Goal: Task Accomplishment & Management: Manage account settings

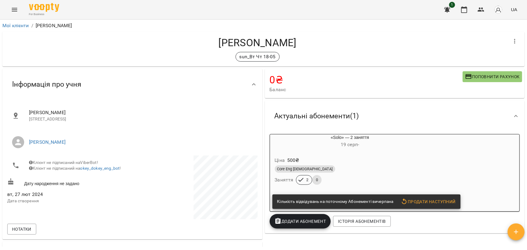
scroll to position [512, 0]
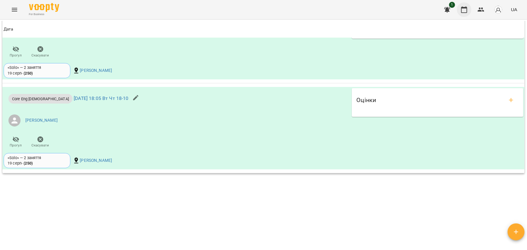
click at [465, 11] on icon "button" at bounding box center [464, 9] width 7 height 7
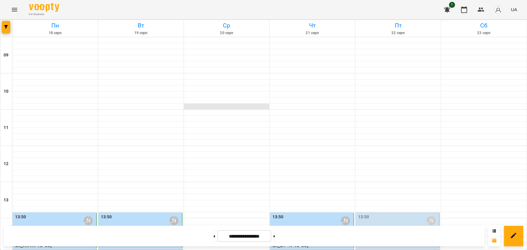
scroll to position [165, 0]
click at [276, 214] on label "13:50" at bounding box center [277, 217] width 11 height 7
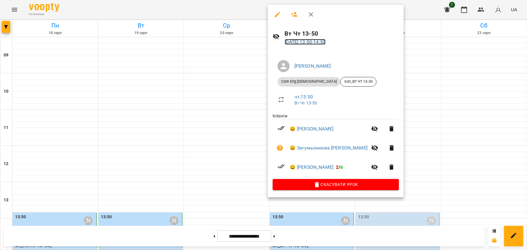
click at [301, 44] on link "[DATE] 13:50 - 14:50" at bounding box center [305, 42] width 41 height 6
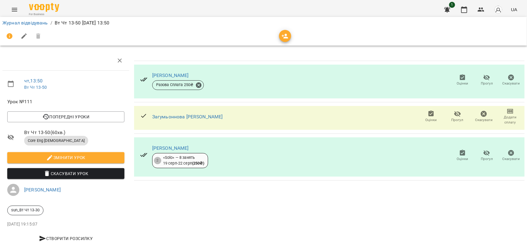
scroll to position [10, 0]
click at [189, 72] on link "[PERSON_NAME]" at bounding box center [170, 75] width 37 height 6
click at [454, 111] on icon "button" at bounding box center [457, 114] width 7 height 6
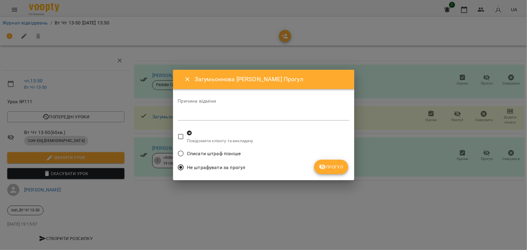
click at [240, 115] on textarea at bounding box center [264, 116] width 172 height 6
type textarea "*"
type textarea "**********"
click at [338, 170] on span "Прогул" at bounding box center [331, 166] width 24 height 7
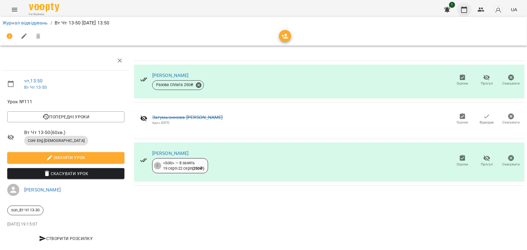
click at [467, 9] on icon "button" at bounding box center [464, 9] width 6 height 7
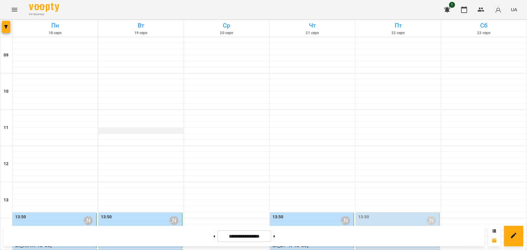
scroll to position [137, 0]
click at [279, 250] on label "14:55" at bounding box center [277, 253] width 11 height 7
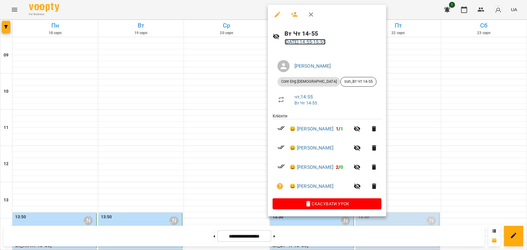
click at [304, 43] on link "[DATE] 14:55 - 15:55" at bounding box center [305, 42] width 41 height 6
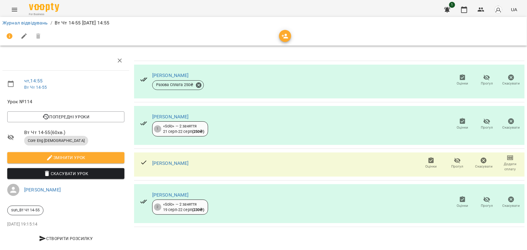
scroll to position [10, 0]
click at [463, 9] on icon "button" at bounding box center [464, 9] width 7 height 7
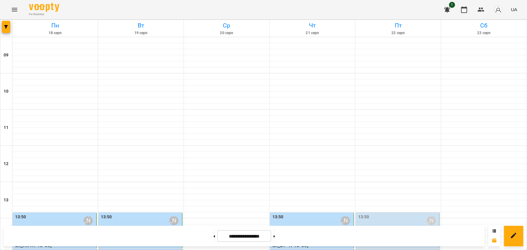
scroll to position [165, 0]
click at [275, 214] on label "13:50" at bounding box center [277, 217] width 11 height 7
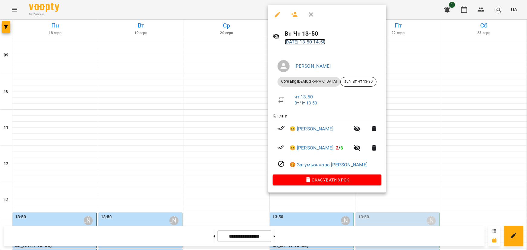
click at [303, 43] on link "[DATE] 13:50 - 14:50" at bounding box center [305, 42] width 41 height 6
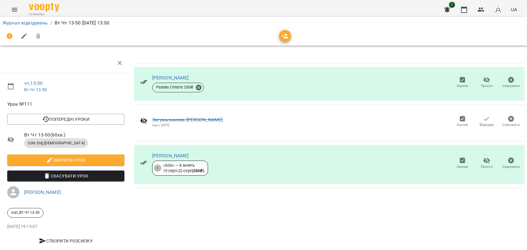
scroll to position [10, 0]
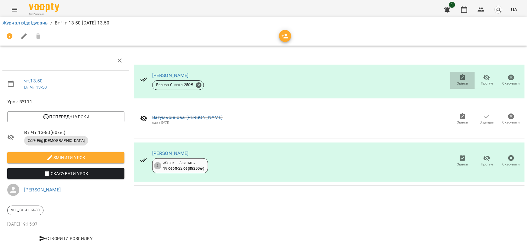
click at [463, 74] on span "Оцінки" at bounding box center [462, 80] width 17 height 12
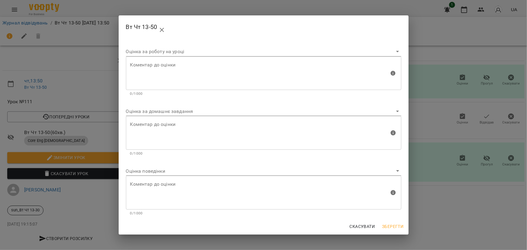
click at [150, 113] on body "For Business 1 UA Журнал відвідувань / Вт Чт 13-50 [DATE] 13:50 чт , 13:50 Вт Ч…" at bounding box center [263, 127] width 527 height 254
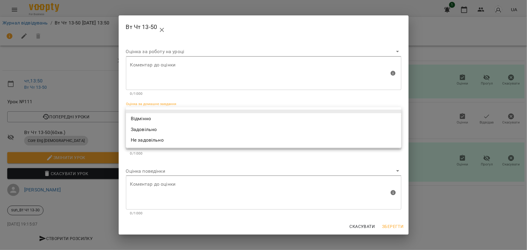
click at [147, 118] on li "Відмінно" at bounding box center [263, 118] width 275 height 11
type input "*********"
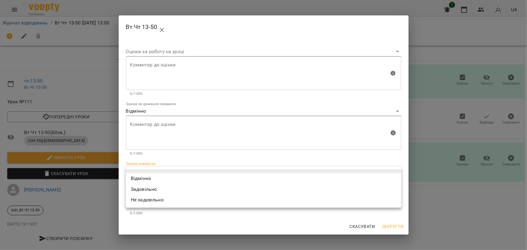
click at [141, 168] on body "For Business 1 UA Журнал відвідувань / Вт Чт 13-50 [DATE] 13:50 чт , 13:50 Вт Ч…" at bounding box center [263, 127] width 527 height 254
click at [140, 178] on li "Відмінно" at bounding box center [263, 178] width 275 height 11
type input "*********"
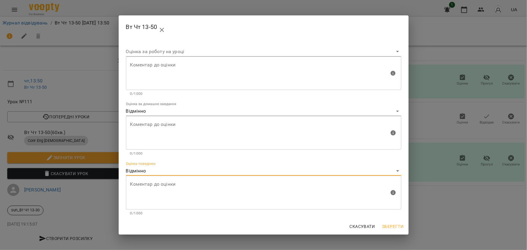
click at [395, 226] on span "Зберегти" at bounding box center [392, 226] width 21 height 7
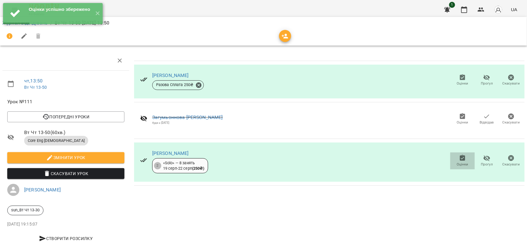
click at [460, 155] on icon "button" at bounding box center [462, 158] width 5 height 6
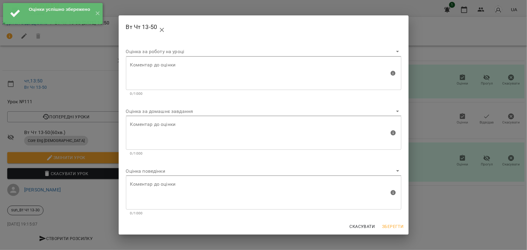
click at [149, 111] on body "Оцінки успішно збережено ✕ For Business 1 UA Журнал відвідувань / Вт Чт 13-50 […" at bounding box center [263, 127] width 527 height 254
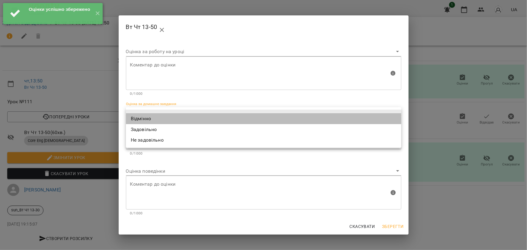
click at [142, 119] on li "Відмінно" at bounding box center [263, 118] width 275 height 11
type input "*********"
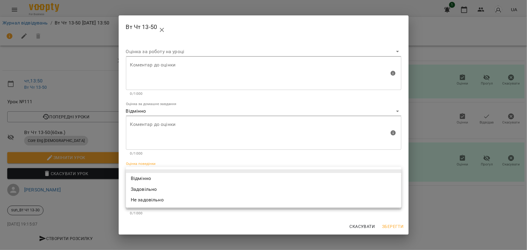
click at [138, 170] on body "For Business 1 UA Журнал відвідувань / Вт Чт 13-50 [DATE] 13:50 чт , 13:50 Вт Ч…" at bounding box center [263, 127] width 527 height 254
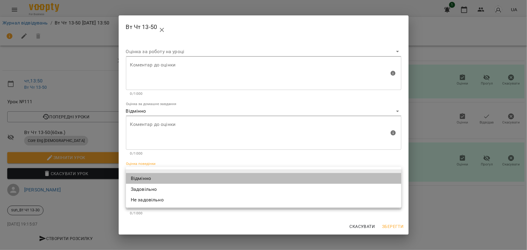
click at [137, 175] on li "Відмінно" at bounding box center [263, 178] width 275 height 11
type input "*********"
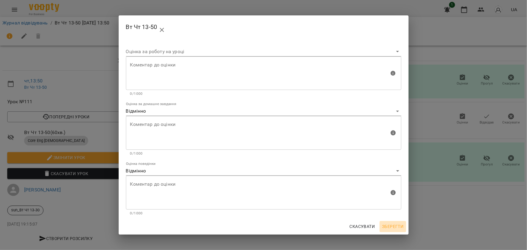
click at [396, 227] on span "Зберегти" at bounding box center [392, 226] width 21 height 7
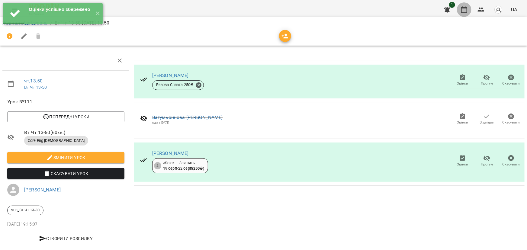
click at [464, 12] on icon "button" at bounding box center [464, 9] width 7 height 7
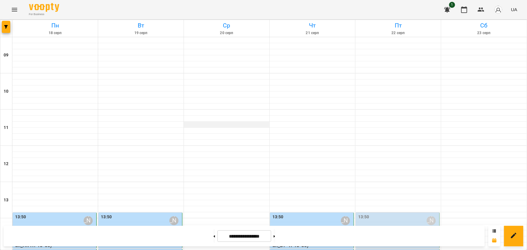
scroll to position [137, 0]
click at [275, 250] on label "14:55" at bounding box center [277, 253] width 11 height 7
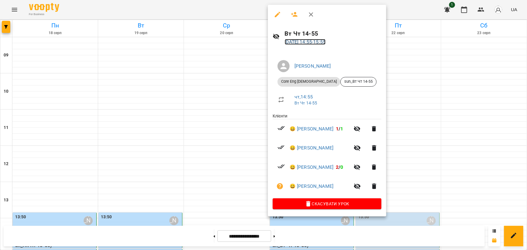
click at [306, 43] on link "[DATE] 14:55 - 15:55" at bounding box center [305, 42] width 41 height 6
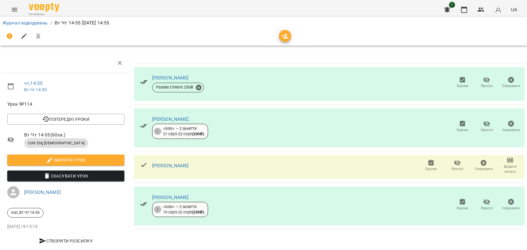
click at [459, 81] on icon "button" at bounding box center [462, 79] width 7 height 7
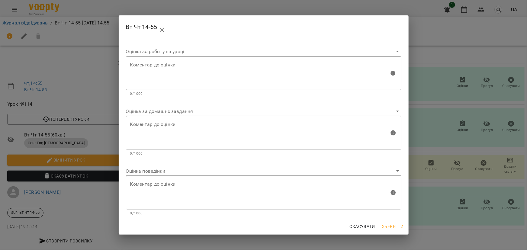
click at [163, 111] on body "For Business 1 UA Журнал відвідувань / Вт Чт 14-55 [DATE] 14:55 чт , 14:55 Вт Ч…" at bounding box center [263, 127] width 527 height 254
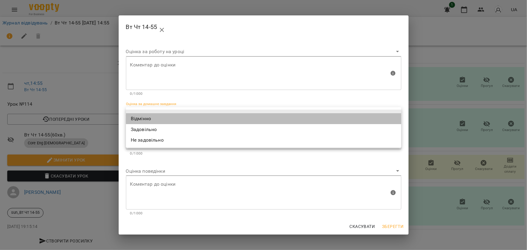
click at [151, 117] on li "Відмінно" at bounding box center [263, 118] width 275 height 11
type input "*********"
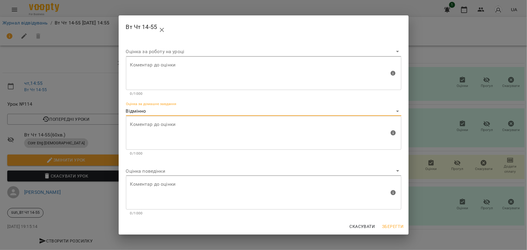
click at [143, 174] on body "For Business 1 UA Журнал відвідувань / Вт Чт 14-55 [DATE] 14:55 чт , 14:55 Вт Ч…" at bounding box center [263, 127] width 527 height 254
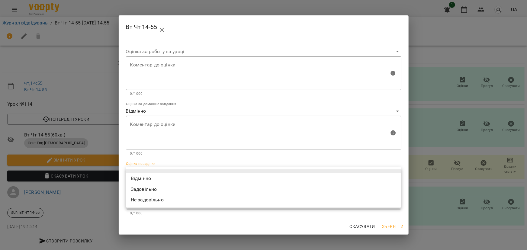
click at [142, 180] on li "Відмінно" at bounding box center [263, 178] width 275 height 11
type input "*********"
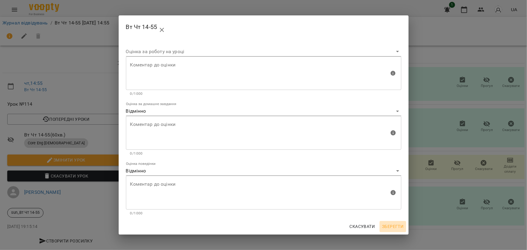
click at [393, 224] on span "Зберегти" at bounding box center [392, 226] width 21 height 7
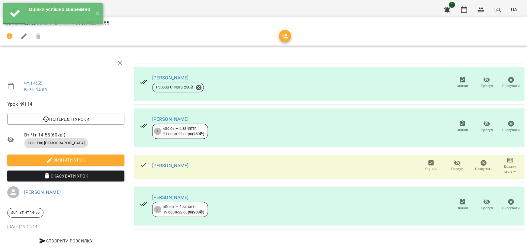
click at [460, 126] on icon "button" at bounding box center [462, 124] width 5 height 6
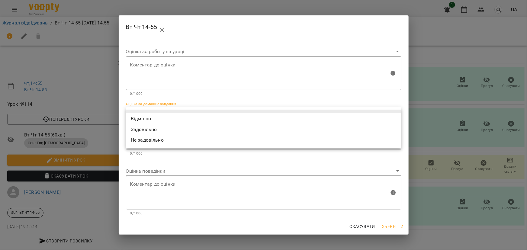
click at [170, 110] on body "Оцінки успішно збережено ✕ For Business 1 UA Журнал відвідувань / Вт Чт 14-55 […" at bounding box center [263, 127] width 527 height 254
click at [164, 118] on li "Відмінно" at bounding box center [263, 118] width 275 height 11
type input "*********"
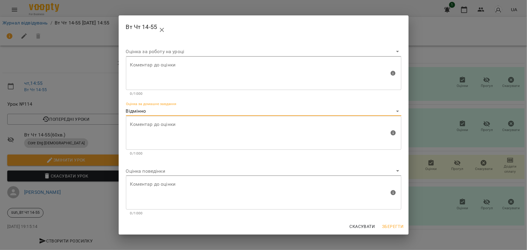
click at [138, 172] on body "For Business 1 UA Журнал відвідувань / Вт Чт 14-55 [DATE] 14:55 чт , 14:55 Вт Ч…" at bounding box center [263, 127] width 527 height 254
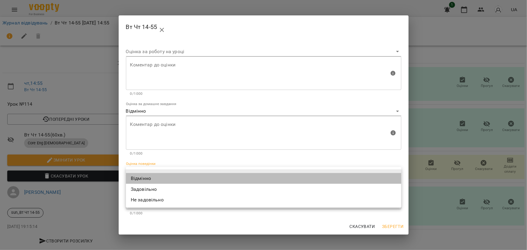
click at [138, 176] on li "Відмінно" at bounding box center [263, 178] width 275 height 11
type input "*********"
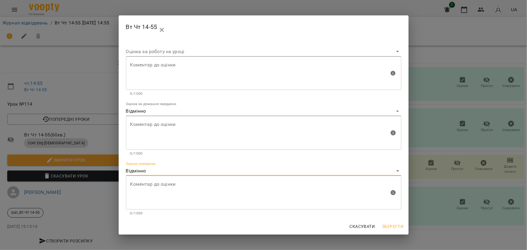
click at [397, 223] on span "Зберегти" at bounding box center [392, 226] width 21 height 7
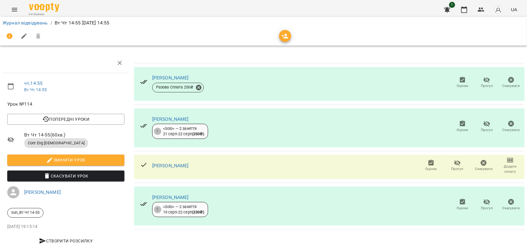
click at [455, 163] on icon "button" at bounding box center [457, 163] width 7 height 6
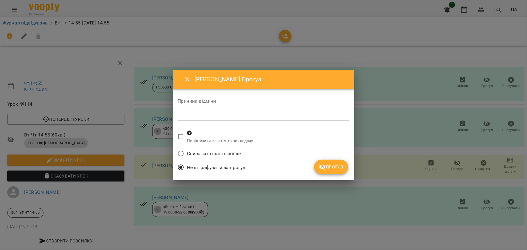
click at [226, 110] on div "Причина відміни *" at bounding box center [264, 111] width 172 height 24
click at [225, 113] on textarea at bounding box center [264, 116] width 172 height 6
type textarea "**********"
click at [334, 165] on span "Прогул" at bounding box center [331, 166] width 24 height 7
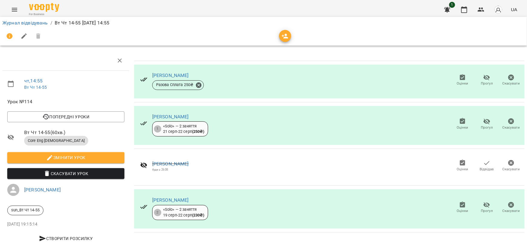
scroll to position [10, 0]
click at [484, 202] on icon "button" at bounding box center [487, 205] width 7 height 6
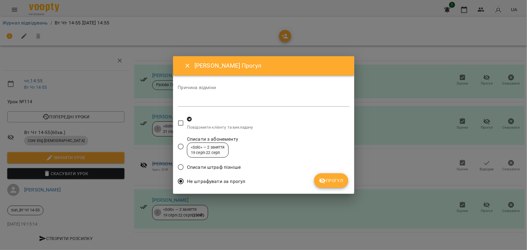
click at [190, 104] on textarea at bounding box center [264, 102] width 172 height 6
type textarea "*"
type textarea "**********"
click at [333, 181] on span "Прогул" at bounding box center [331, 180] width 24 height 7
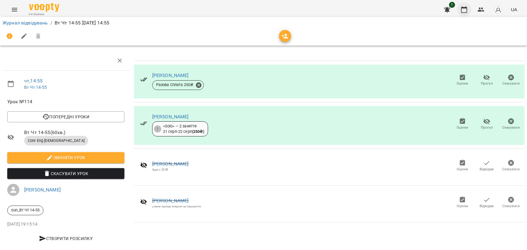
click at [464, 11] on icon "button" at bounding box center [464, 9] width 7 height 7
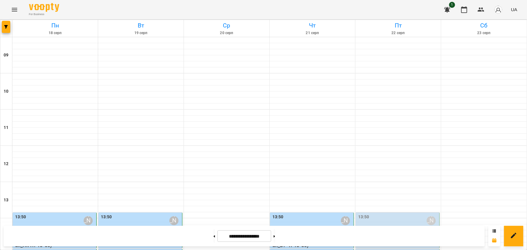
scroll to position [220, 0]
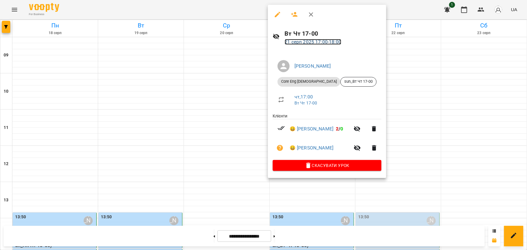
click at [291, 42] on link "[DATE] 17:00 - 18:00" at bounding box center [313, 42] width 57 height 6
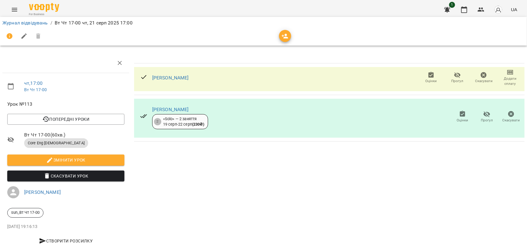
click at [454, 75] on icon "button" at bounding box center [457, 75] width 7 height 6
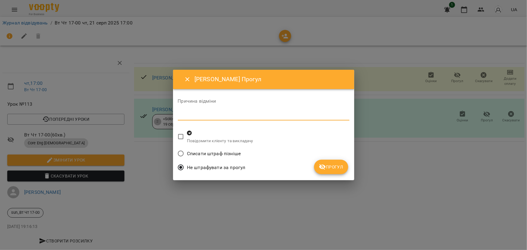
click at [215, 115] on textarea at bounding box center [264, 116] width 172 height 6
type textarea "**********"
click at [336, 169] on span "Прогул" at bounding box center [331, 166] width 24 height 7
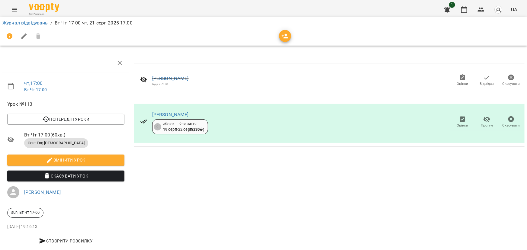
click at [461, 122] on icon "button" at bounding box center [462, 119] width 7 height 7
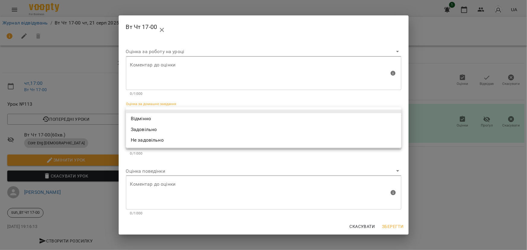
drag, startPoint x: 166, startPoint y: 109, endPoint x: 155, endPoint y: 118, distance: 14.0
click at [166, 109] on body "For Business 1 UA Журнал відвідувань / Вт Чт 17-00 [DATE] 17:00 чт , 17:00 Вт Ч…" at bounding box center [263, 127] width 527 height 254
click at [146, 120] on li "Відмінно" at bounding box center [263, 118] width 275 height 11
type input "*********"
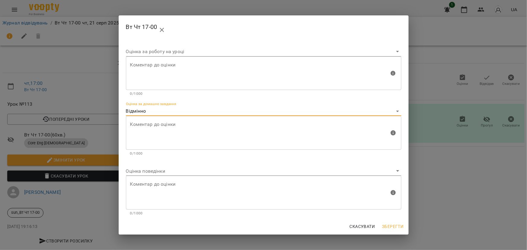
click at [142, 169] on body "For Business 1 UA Журнал відвідувань / Вт Чт 17-00 [DATE] 17:00 чт , 17:00 Вт Ч…" at bounding box center [263, 127] width 527 height 254
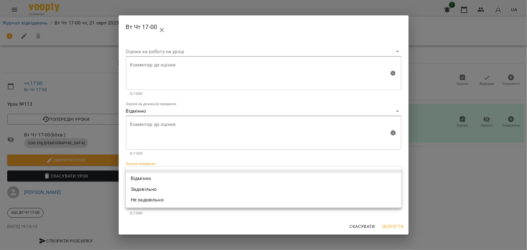
click at [143, 176] on li "Відмінно" at bounding box center [263, 178] width 275 height 11
type input "*********"
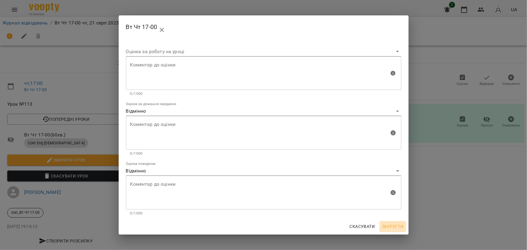
click at [395, 223] on span "Зберегти" at bounding box center [392, 226] width 21 height 7
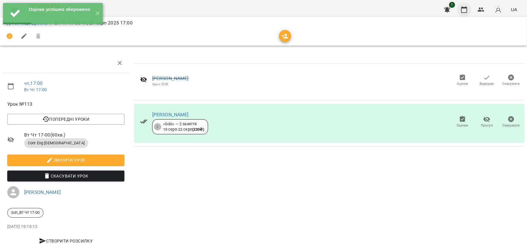
click at [465, 12] on icon "button" at bounding box center [464, 9] width 6 height 7
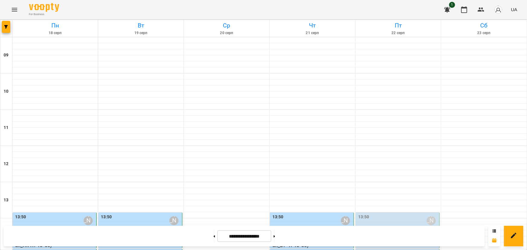
scroll to position [249, 0]
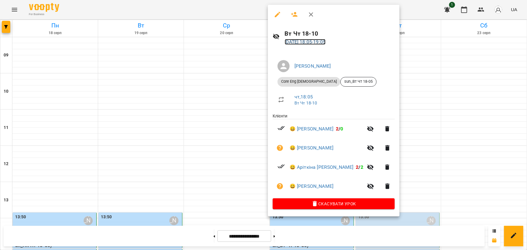
click at [307, 43] on link "[DATE] 18:05 - 19:05" at bounding box center [305, 42] width 41 height 6
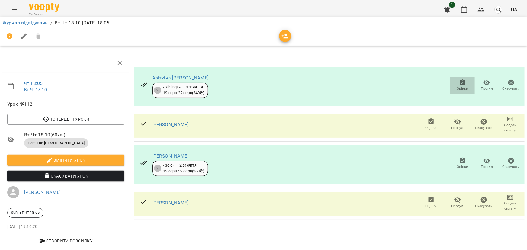
click at [460, 84] on icon "button" at bounding box center [462, 82] width 5 height 6
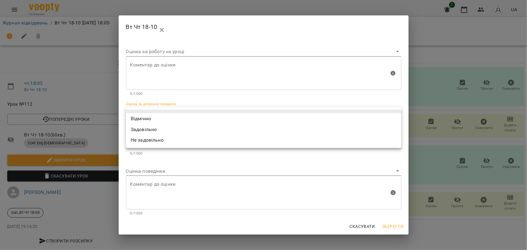
click at [169, 114] on body "For Business 1 UA Журнал відвідувань / Вт Чт 18-10 [DATE] 18:05 чт , 18:05 Вт Ч…" at bounding box center [263, 127] width 527 height 254
click at [155, 117] on li "Відмінно" at bounding box center [263, 118] width 275 height 11
type input "*********"
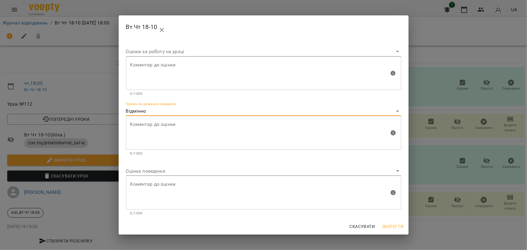
click at [143, 173] on body "For Business 1 UA Журнал відвідувань / Вт Чт 18-10 [DATE] 18:05 чт , 18:05 Вт Ч…" at bounding box center [263, 127] width 527 height 254
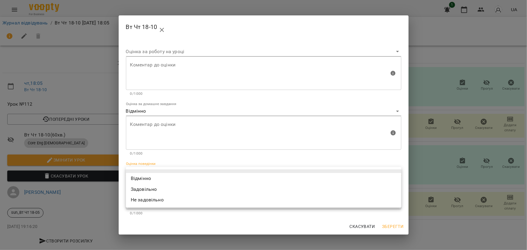
click at [144, 175] on li "Відмінно" at bounding box center [263, 178] width 275 height 11
type input "*********"
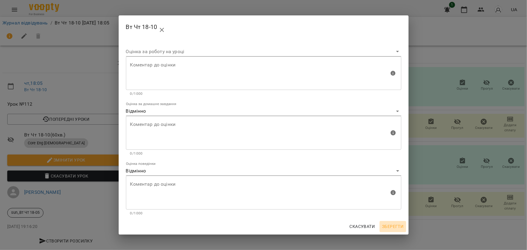
click at [397, 227] on span "Зберегти" at bounding box center [392, 226] width 21 height 7
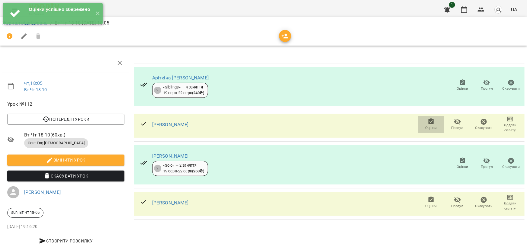
click at [428, 124] on icon "button" at bounding box center [431, 121] width 7 height 7
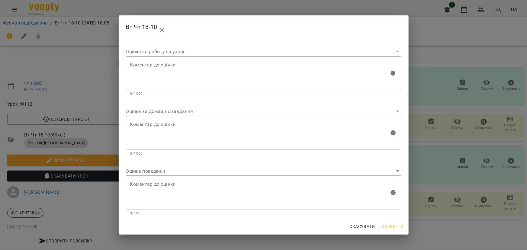
click at [150, 114] on body "For Business 1 UA Журнал відвідувань / Вт Чт 18-10 [DATE] 18:05 чт , 18:05 Вт Ч…" at bounding box center [263, 127] width 527 height 254
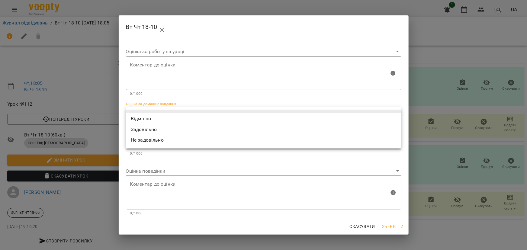
click at [150, 117] on li "Відмінно" at bounding box center [263, 118] width 275 height 11
type input "*********"
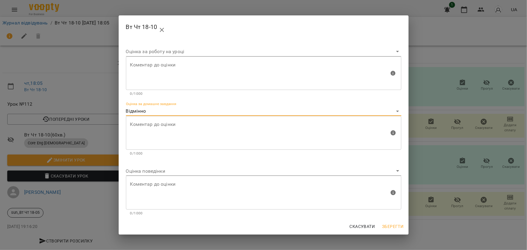
click at [147, 169] on body "For Business 1 UA Журнал відвідувань / Вт Чт 18-10 [DATE] 18:05 чт , 18:05 Вт Ч…" at bounding box center [263, 127] width 527 height 254
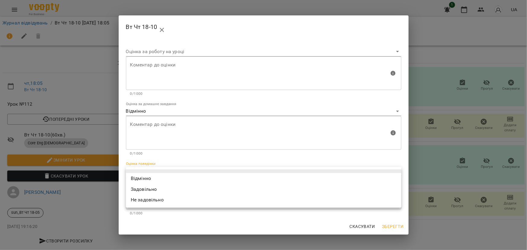
click at [145, 176] on li "Відмінно" at bounding box center [263, 178] width 275 height 11
type input "*********"
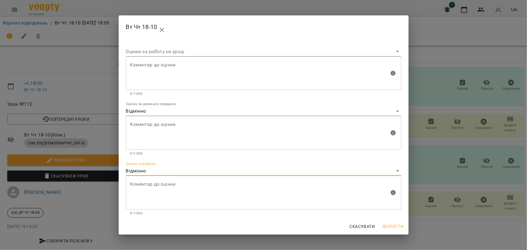
click at [391, 222] on button "Зберегти" at bounding box center [393, 226] width 26 height 11
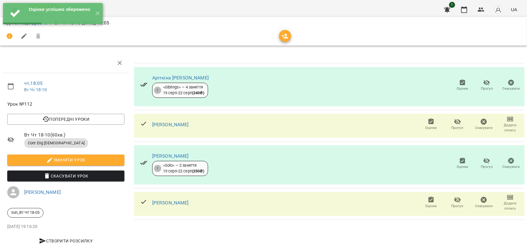
click at [460, 161] on icon "button" at bounding box center [462, 161] width 5 height 6
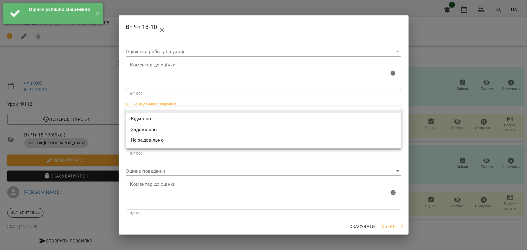
click at [172, 112] on body "Оцінки успішно збережено ✕ For Business 1 UA Журнал відвідувань / Вт Чт 18-10 […" at bounding box center [263, 127] width 527 height 254
click at [167, 115] on li "Відмінно" at bounding box center [263, 118] width 275 height 11
type input "*********"
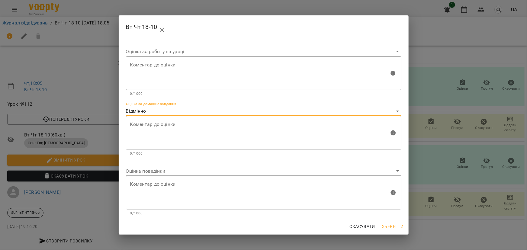
click at [146, 169] on body "For Business 1 UA Журнал відвідувань / Вт Чт 18-10 [DATE] 18:05 чт , 18:05 Вт Ч…" at bounding box center [263, 127] width 527 height 254
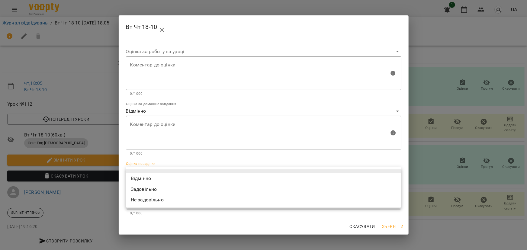
click at [144, 174] on li "Відмінно" at bounding box center [263, 178] width 275 height 11
type input "*********"
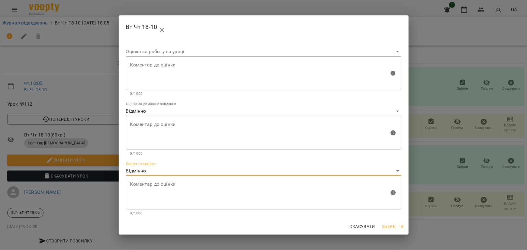
click at [393, 225] on span "Зберегти" at bounding box center [392, 226] width 21 height 7
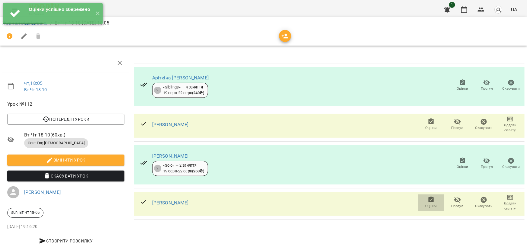
click at [429, 201] on icon "button" at bounding box center [431, 200] width 5 height 6
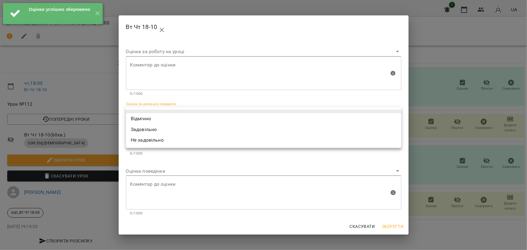
click at [132, 114] on body "Оцінки успішно збережено ✕ For Business 1 UA Журнал відвідувань / Вт Чт 18-10 […" at bounding box center [263, 127] width 527 height 254
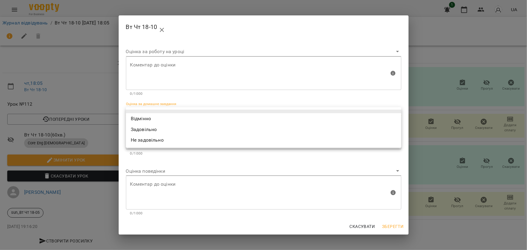
click at [133, 120] on li "Відмінно" at bounding box center [263, 118] width 275 height 11
type input "*********"
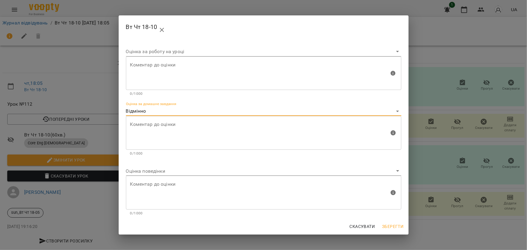
click at [141, 110] on body "For Business 1 UA Журнал відвідувань / Вт Чт 18-10 [DATE] 18:05 чт , 18:05 Вт Ч…" at bounding box center [263, 127] width 527 height 254
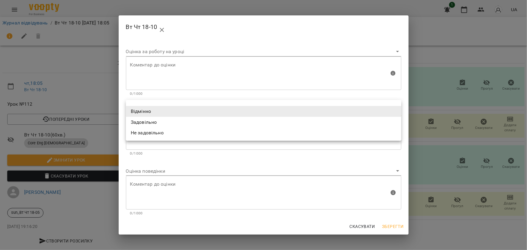
click at [143, 111] on li "Відмінно" at bounding box center [263, 111] width 275 height 11
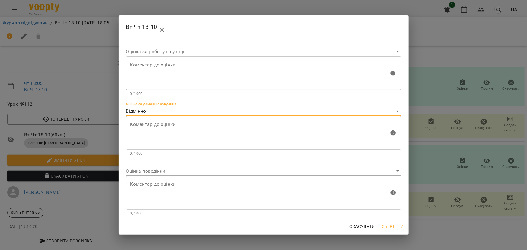
click at [142, 170] on body "For Business 1 UA Журнал відвідувань / Вт Чт 18-10 [DATE] 18:05 чт , 18:05 Вт Ч…" at bounding box center [263, 127] width 527 height 254
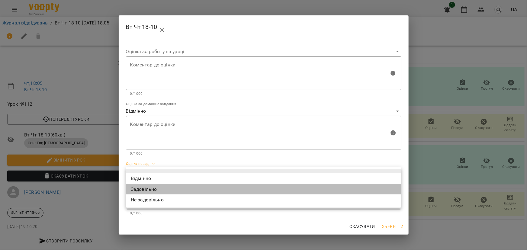
click at [143, 191] on li "Задовільно" at bounding box center [263, 189] width 275 height 11
type input "**********"
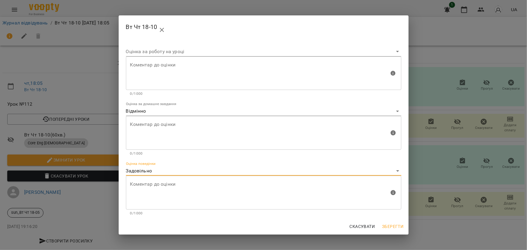
click at [396, 227] on span "Зберегти" at bounding box center [392, 226] width 21 height 7
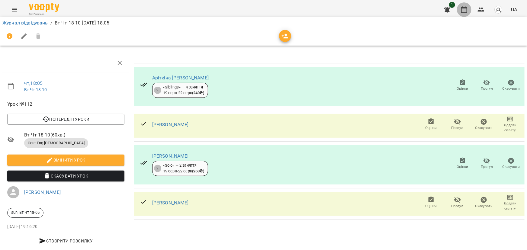
click at [463, 10] on icon "button" at bounding box center [464, 9] width 7 height 7
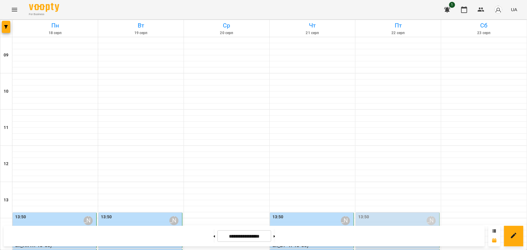
scroll to position [249, 0]
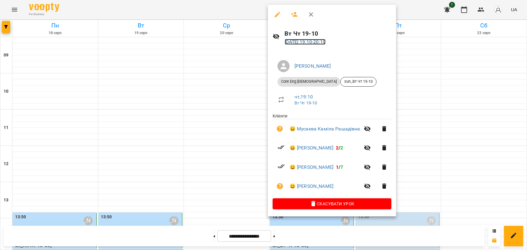
click at [305, 40] on link "[DATE] 19:10 - 20:10" at bounding box center [305, 42] width 41 height 6
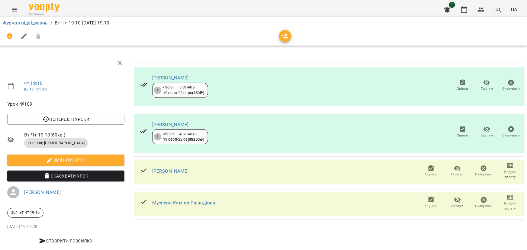
click at [459, 85] on icon "button" at bounding box center [462, 82] width 7 height 7
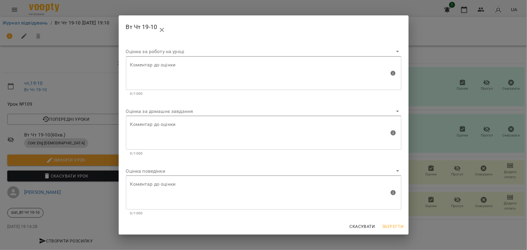
click at [169, 112] on body "For Business 1 UA Журнал відвідувань / Вт Чт 19-10 [DATE] 19:10 чт , 19:10 Вт Ч…" at bounding box center [263, 127] width 527 height 254
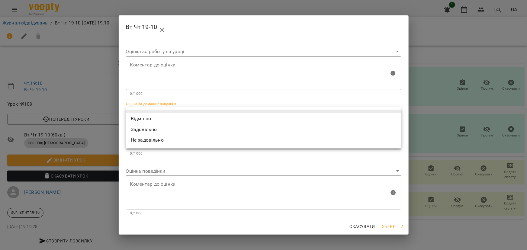
click at [160, 160] on div at bounding box center [263, 125] width 527 height 250
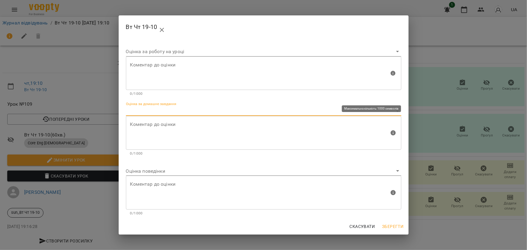
click at [153, 125] on textarea at bounding box center [259, 133] width 259 height 23
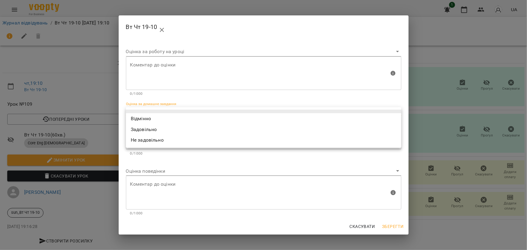
click at [136, 113] on body "For Business 1 UA Журнал відвідувань / Вт Чт 19-10 [DATE] 19:10 чт , 19:10 Вт Ч…" at bounding box center [263, 127] width 527 height 254
click at [136, 117] on li "Відмінно" at bounding box center [263, 118] width 275 height 11
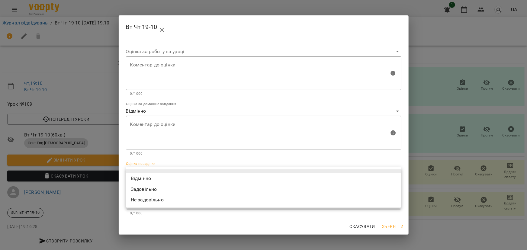
click at [136, 172] on body "For Business 1 UA Журнал відвідувань / Вт Чт 19-10 [DATE] 19:10 чт , 19:10 Вт Ч…" at bounding box center [263, 127] width 527 height 254
click at [145, 113] on div at bounding box center [263, 125] width 527 height 250
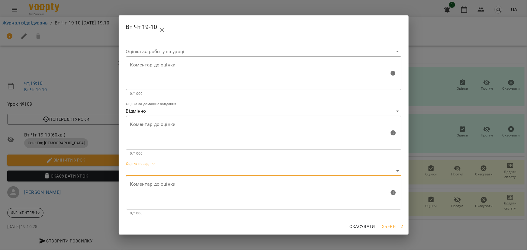
click at [133, 110] on body "For Business 1 UA Журнал відвідувань / Вт Чт 19-10 [DATE] 19:10 чт , 19:10 Вт Ч…" at bounding box center [263, 127] width 527 height 254
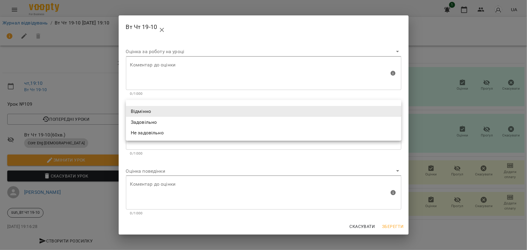
click at [139, 123] on li "Задовільно" at bounding box center [263, 122] width 275 height 11
type input "**********"
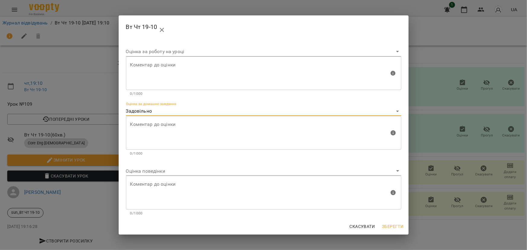
click at [140, 127] on textarea at bounding box center [259, 133] width 259 height 23
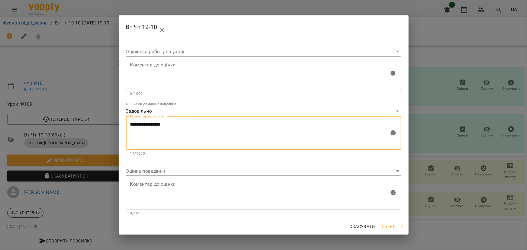
type textarea "**********"
click at [153, 173] on body "For Business 1 UA Журнал відвідувань / Вт Чт 19-10 [DATE] 19:10 чт , 19:10 Вт Ч…" at bounding box center [263, 127] width 527 height 254
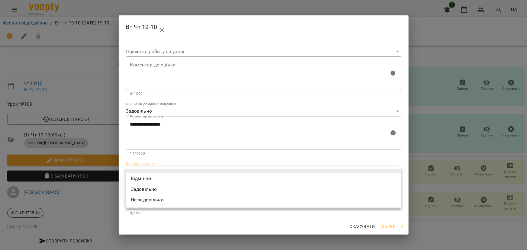
click at [151, 176] on li "Відмінно" at bounding box center [263, 178] width 275 height 11
type input "*********"
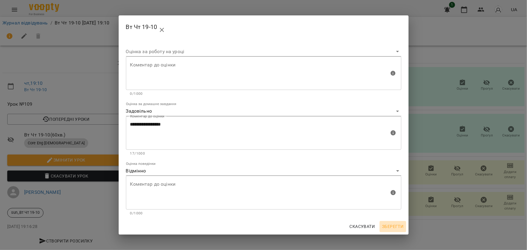
click at [394, 224] on span "Зберегти" at bounding box center [392, 226] width 21 height 7
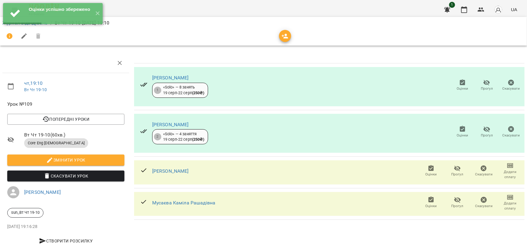
click at [461, 132] on icon "button" at bounding box center [462, 129] width 7 height 7
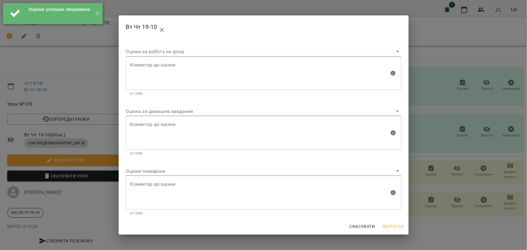
click at [160, 113] on body "Оцінки успішно збережено ✕ For Business 1 UA Журнал відвідувань / Вт Чт 19-10 […" at bounding box center [263, 127] width 527 height 254
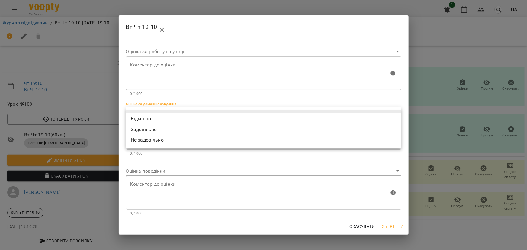
click at [160, 115] on li "Відмінно" at bounding box center [263, 118] width 275 height 11
type input "*********"
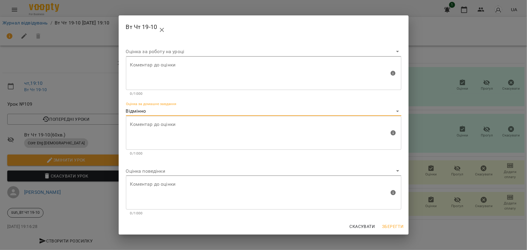
click at [138, 172] on body "For Business 1 UA Журнал відвідувань / Вт Чт 19-10 [DATE] 19:10 чт , 19:10 Вт Ч…" at bounding box center [263, 127] width 527 height 254
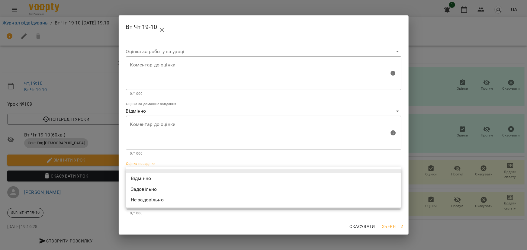
click at [137, 175] on li "Відмінно" at bounding box center [263, 178] width 275 height 11
type input "*********"
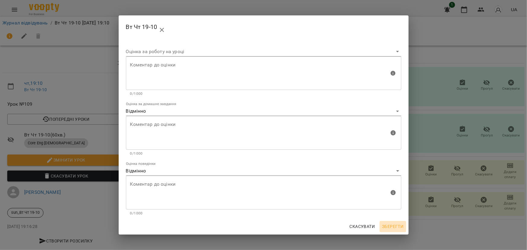
click at [395, 229] on span "Зберегти" at bounding box center [392, 226] width 21 height 7
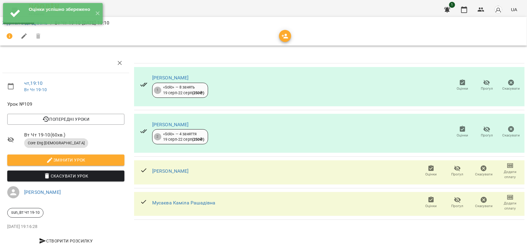
click at [426, 172] on span "Оцінки" at bounding box center [431, 174] width 11 height 5
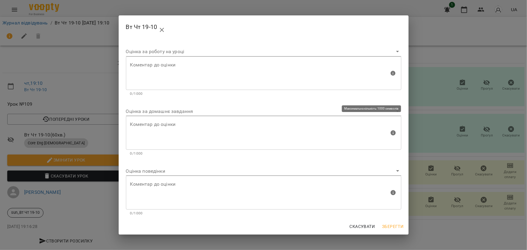
click at [140, 113] on body "For Business 1 UA Журнал відвідувань / Вт Чт 19-10 [DATE] 19:10 чт , 19:10 Вт Ч…" at bounding box center [263, 127] width 527 height 254
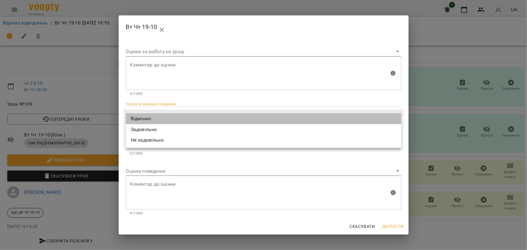
click at [140, 117] on li "Відмінно" at bounding box center [263, 118] width 275 height 11
type input "*********"
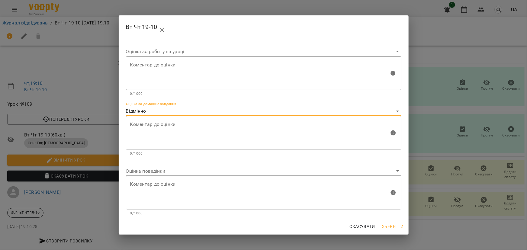
click at [136, 174] on body "For Business 1 UA Журнал відвідувань / Вт Чт 19-10 [DATE] 19:10 чт , 19:10 Вт Ч…" at bounding box center [263, 127] width 527 height 254
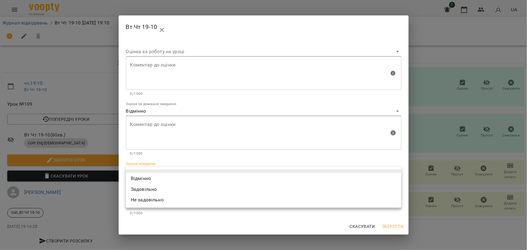
click at [136, 180] on li "Відмінно" at bounding box center [263, 178] width 275 height 11
type input "*********"
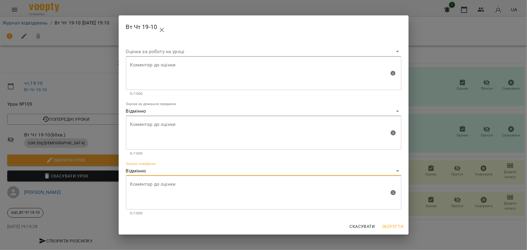
click at [394, 224] on span "Зберегти" at bounding box center [392, 226] width 21 height 7
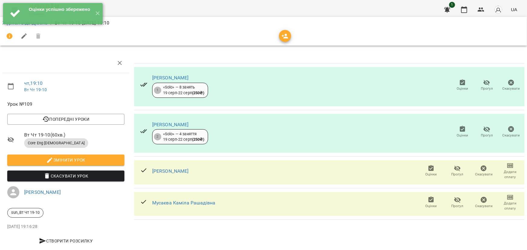
click at [429, 200] on icon "button" at bounding box center [431, 200] width 5 height 6
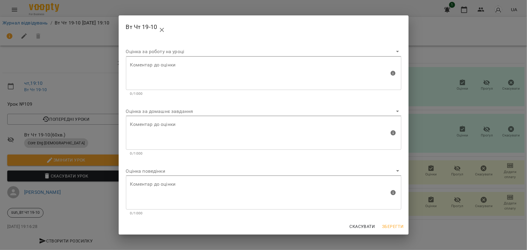
click at [140, 109] on body "For Business 1 UA Журнал відвідувань / Вт Чт 19-10 [DATE] 19:10 чт , 19:10 Вт Ч…" at bounding box center [263, 127] width 527 height 254
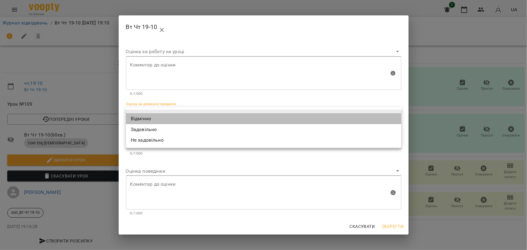
click at [145, 118] on li "Відмінно" at bounding box center [263, 118] width 275 height 11
type input "*********"
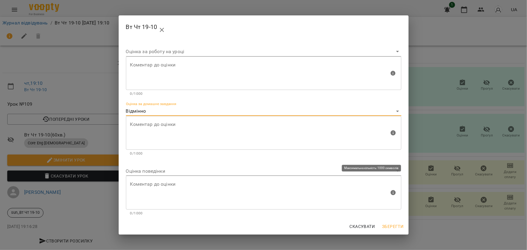
click at [151, 176] on div "Коментар до оцінки" at bounding box center [263, 193] width 275 height 34
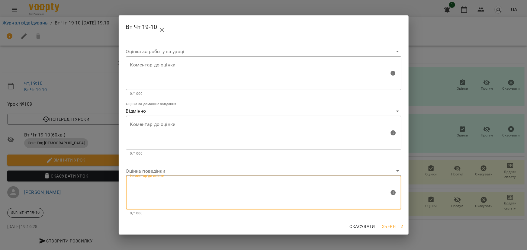
click at [151, 172] on body "For Business 1 UA Журнал відвідувань / Вт Чт 19-10 [DATE] 19:10 чт , 19:10 Вт Ч…" at bounding box center [263, 127] width 527 height 254
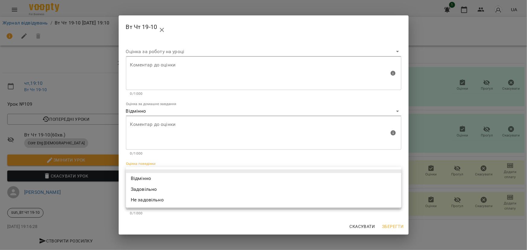
click at [149, 177] on li "Відмінно" at bounding box center [263, 178] width 275 height 11
type input "*********"
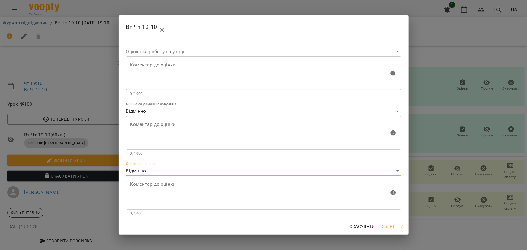
click at [397, 227] on span "Зберегти" at bounding box center [392, 226] width 21 height 7
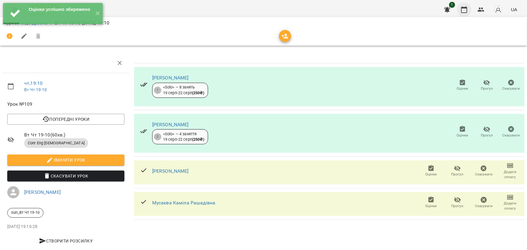
click at [467, 8] on icon "button" at bounding box center [464, 9] width 6 height 7
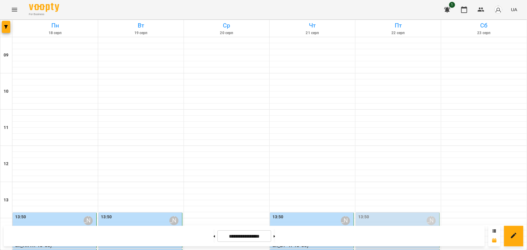
scroll to position [249, 0]
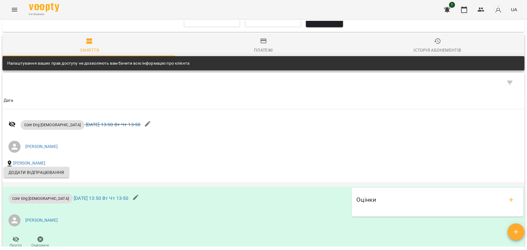
scroll to position [446, 0]
